Goal: Task Accomplishment & Management: Use online tool/utility

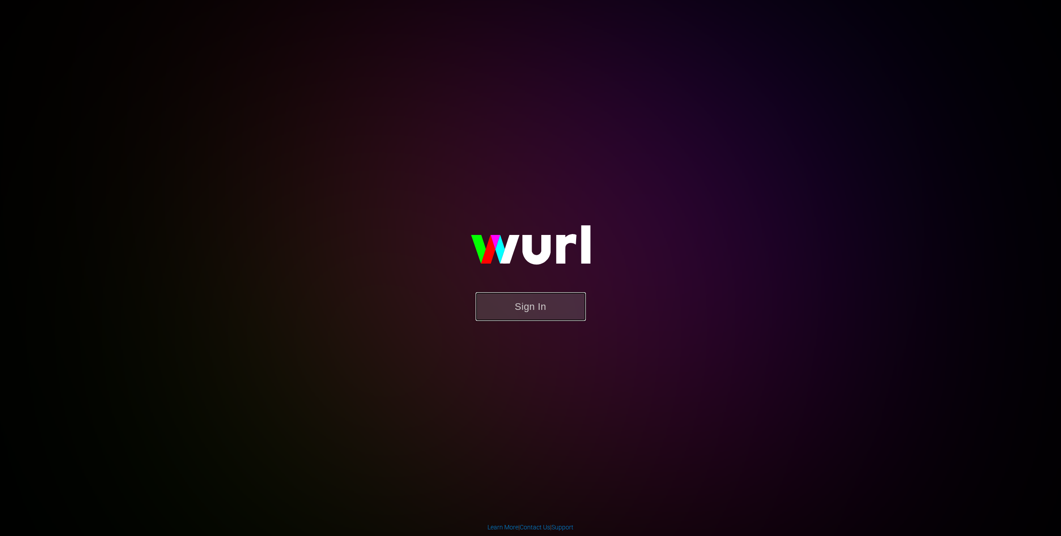
click at [522, 296] on button "Sign In" at bounding box center [531, 306] width 110 height 29
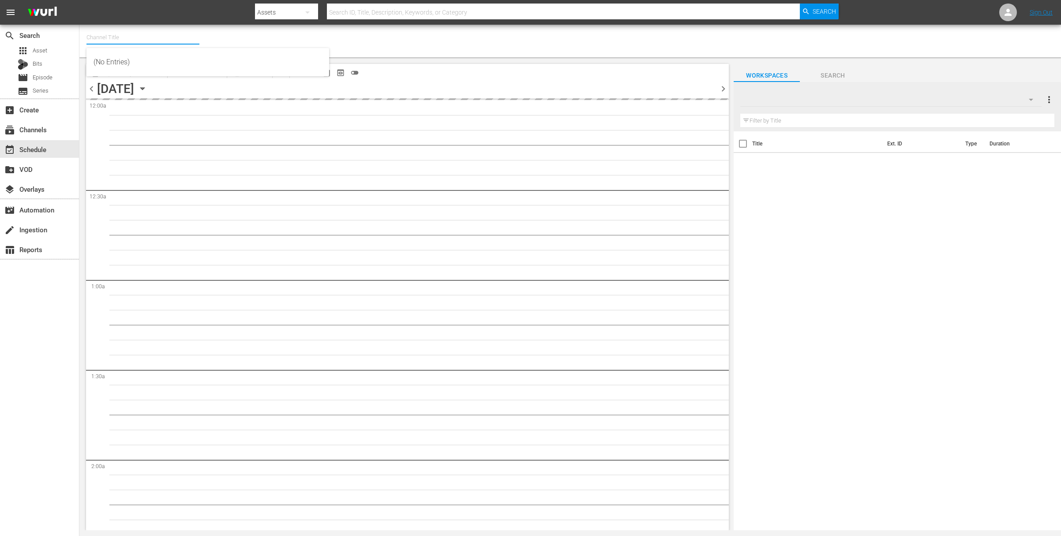
click at [123, 34] on input "text" at bounding box center [142, 37] width 113 height 21
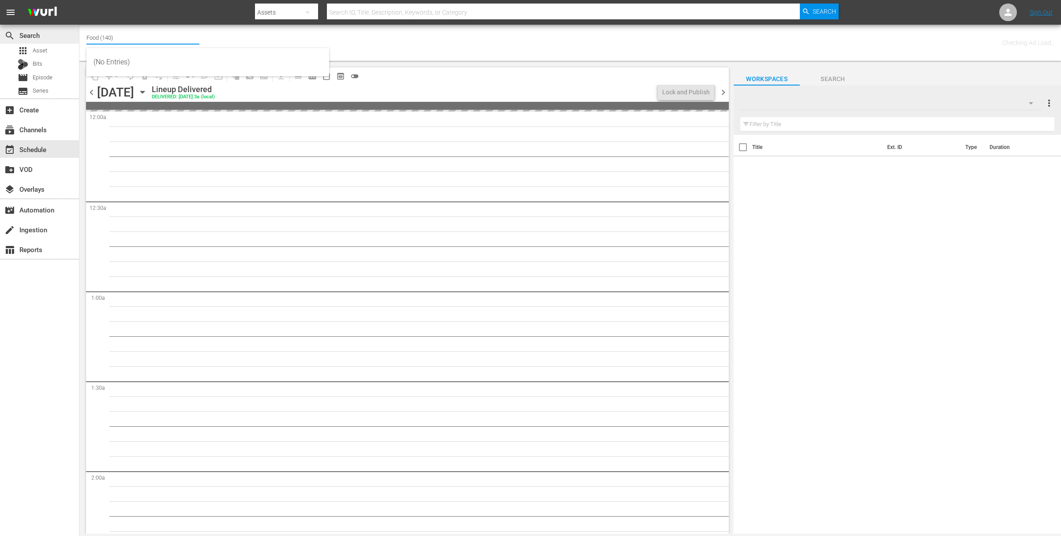
drag, startPoint x: 119, startPoint y: 37, endPoint x: 64, endPoint y: 31, distance: 55.4
click at [79, 0] on div "search Search apps Asset Bits movie Episode subtitles Series add_box Create sub…" at bounding box center [569, 0] width 981 height 0
click at [116, 39] on input "super wings" at bounding box center [142, 37] width 113 height 21
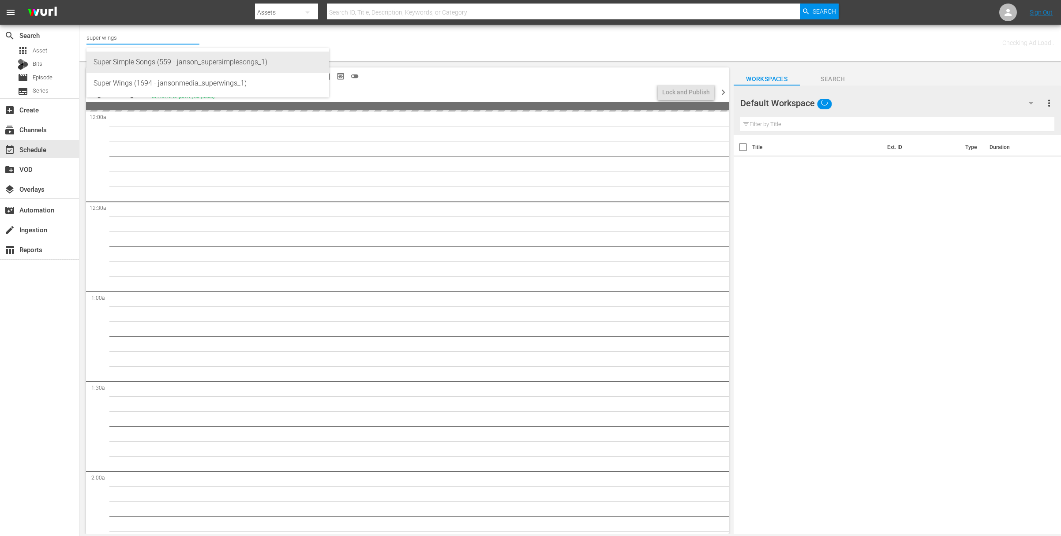
click at [122, 65] on div "Super Simple Songs (559 - janson_supersimplesongs_1)" at bounding box center [208, 62] width 228 height 21
type input "Super Simple Songs (559 - janson_supersimplesongs_1)"
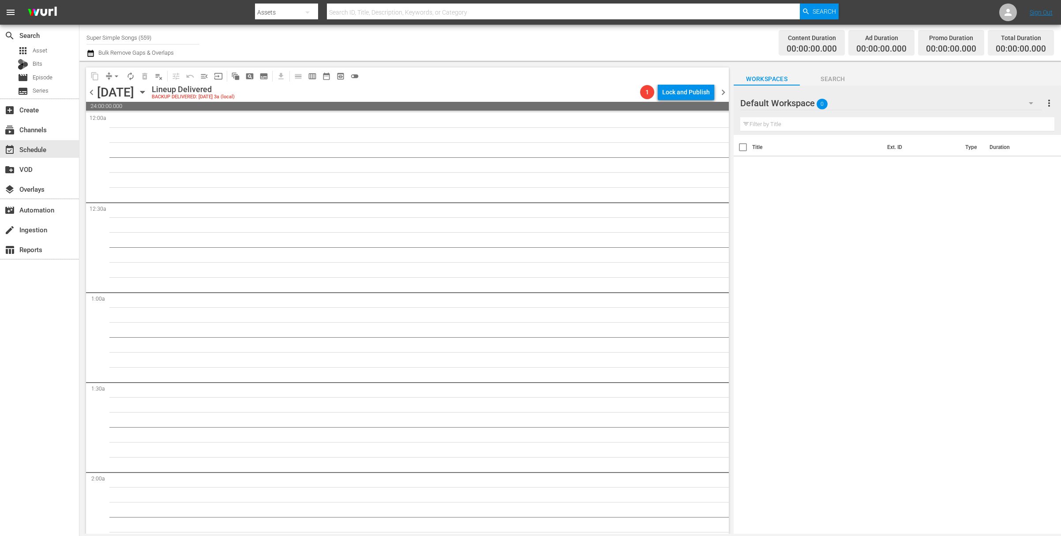
click at [147, 92] on icon "button" at bounding box center [143, 92] width 10 height 10
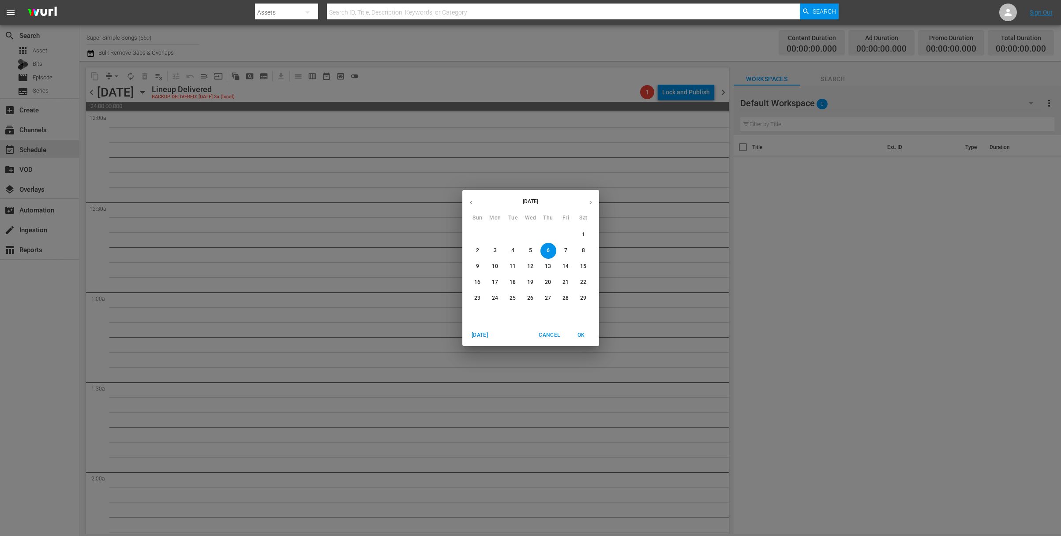
click at [590, 200] on icon "button" at bounding box center [590, 202] width 7 height 7
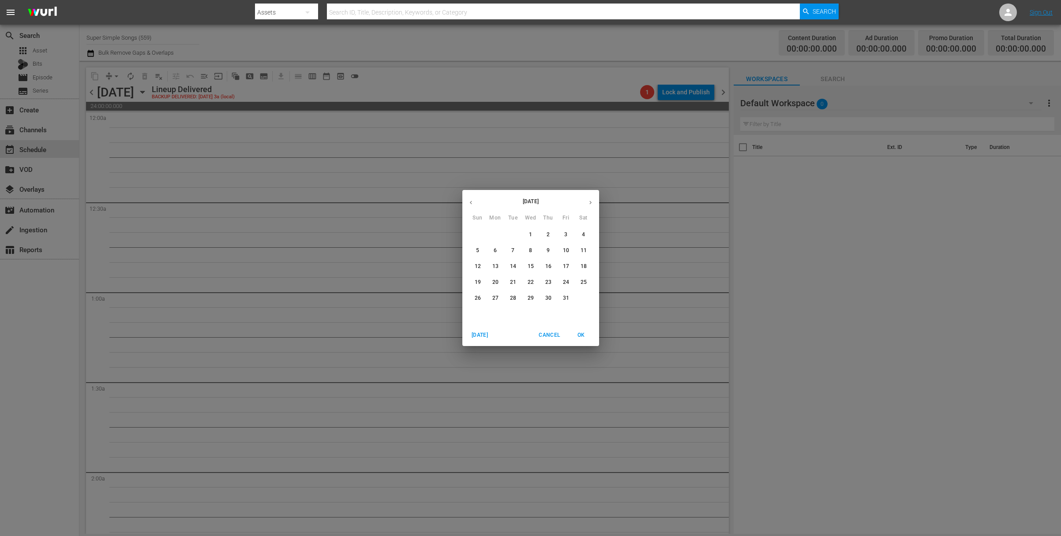
click at [590, 200] on icon "button" at bounding box center [590, 202] width 7 height 7
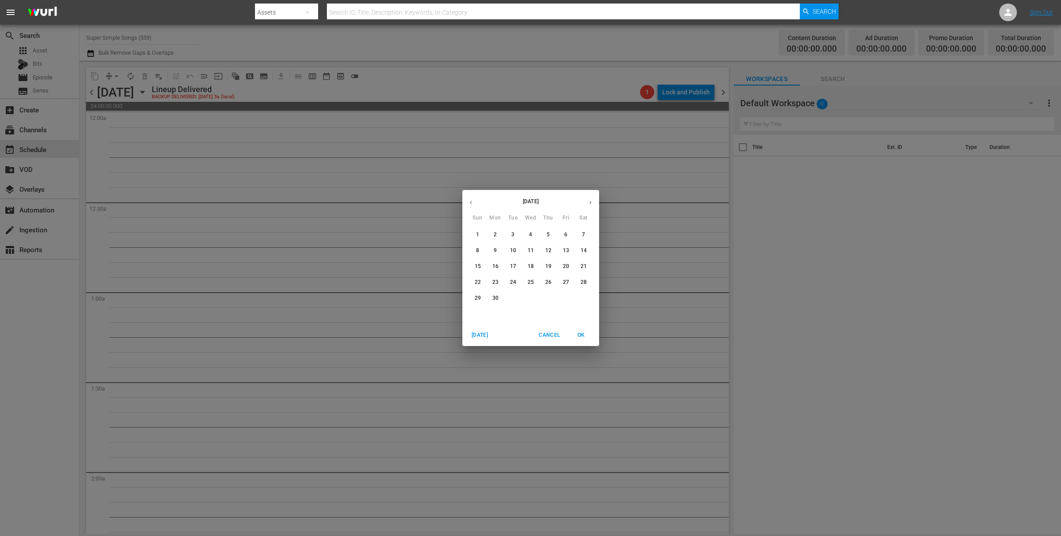
click at [590, 200] on icon "button" at bounding box center [590, 202] width 7 height 7
